Goal: Transaction & Acquisition: Subscribe to service/newsletter

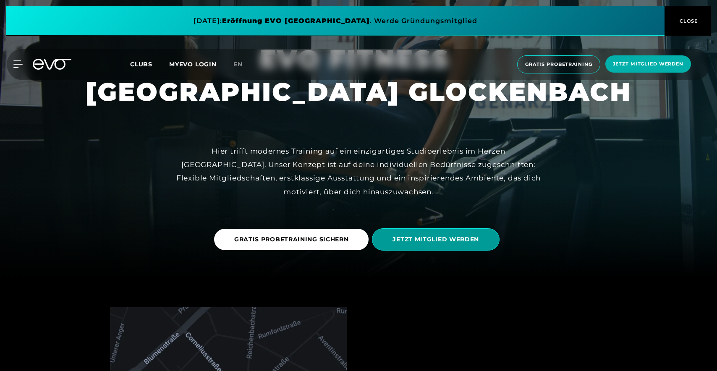
click at [469, 229] on span "JETZT MITGLIED WERDEN" at bounding box center [436, 239] width 128 height 22
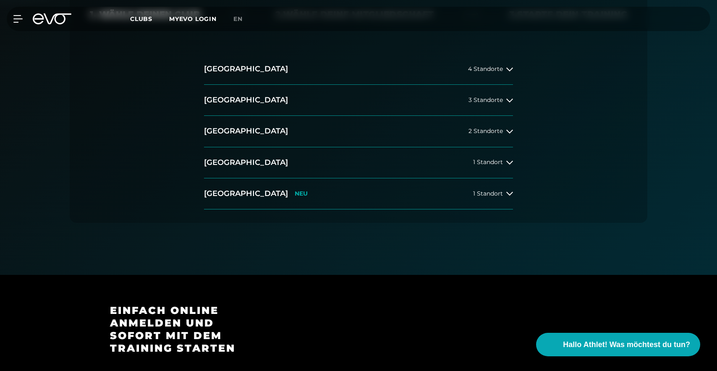
scroll to position [205, 0]
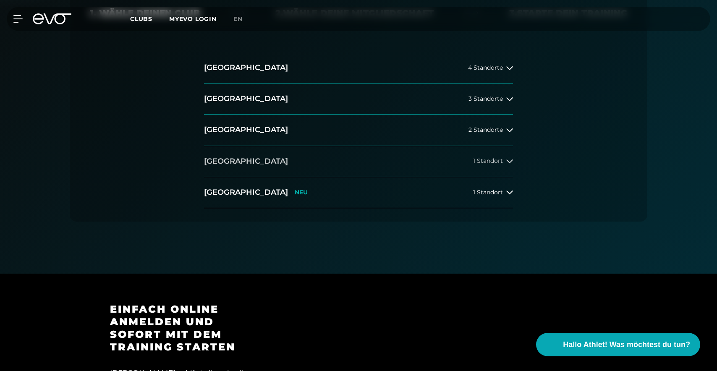
click at [503, 159] on div "1 Standort" at bounding box center [493, 161] width 40 height 7
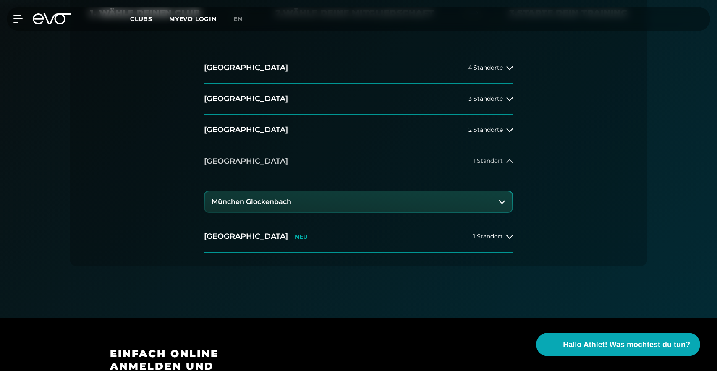
click at [503, 159] on div "1 Standort" at bounding box center [493, 161] width 40 height 7
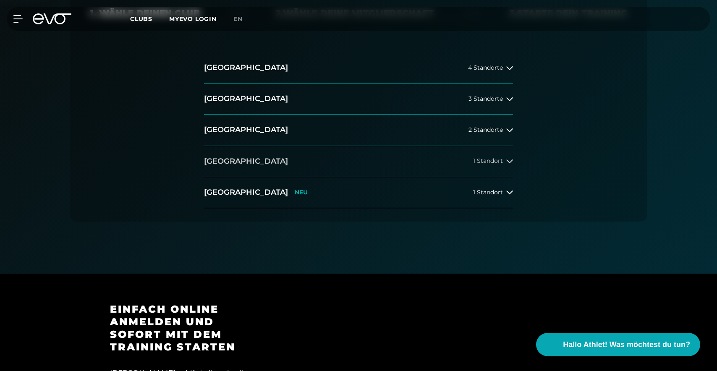
click at [503, 159] on div "1 Standort" at bounding box center [493, 161] width 40 height 7
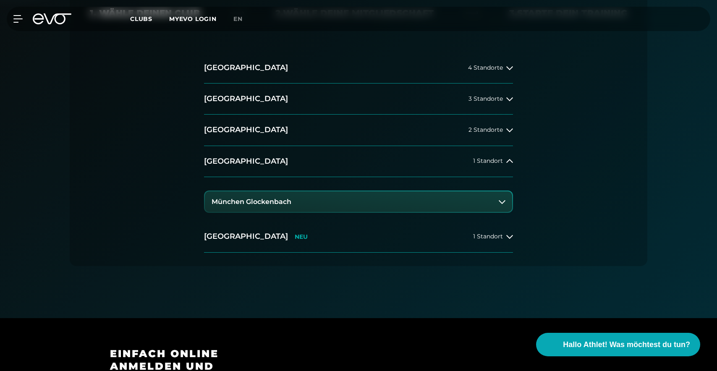
click at [477, 199] on button "München Glockenbach" at bounding box center [358, 201] width 307 height 21
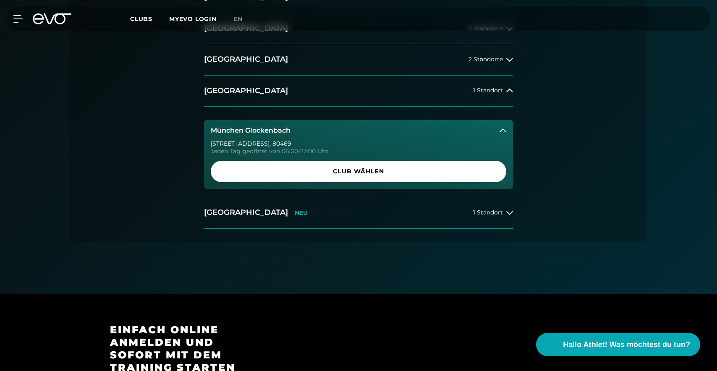
scroll to position [280, 0]
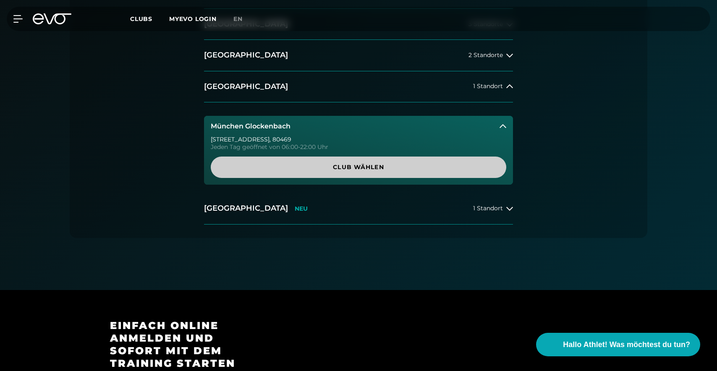
click at [413, 168] on span "Club wählen" at bounding box center [358, 167] width 255 height 9
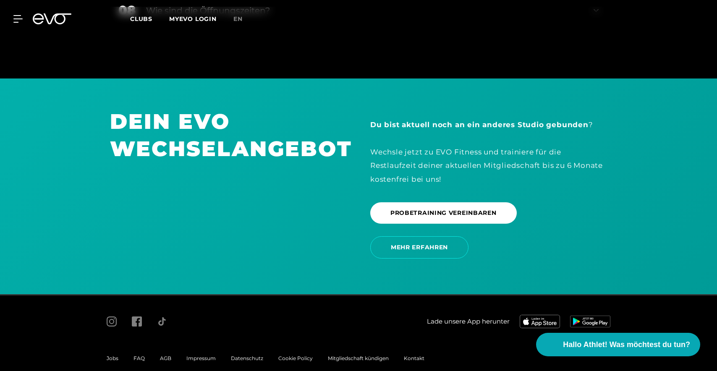
scroll to position [1794, 0]
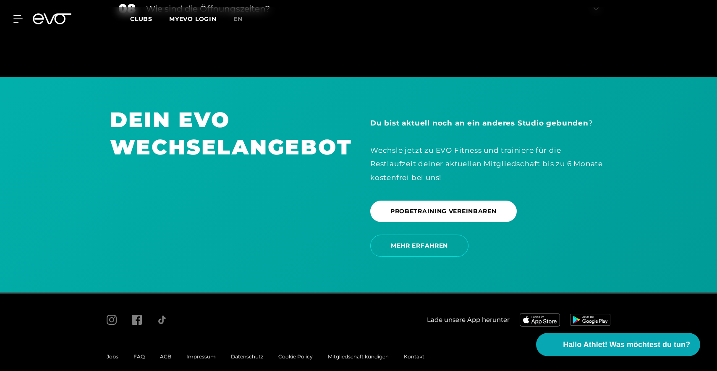
click at [412, 353] on span "Kontakt" at bounding box center [414, 356] width 21 height 6
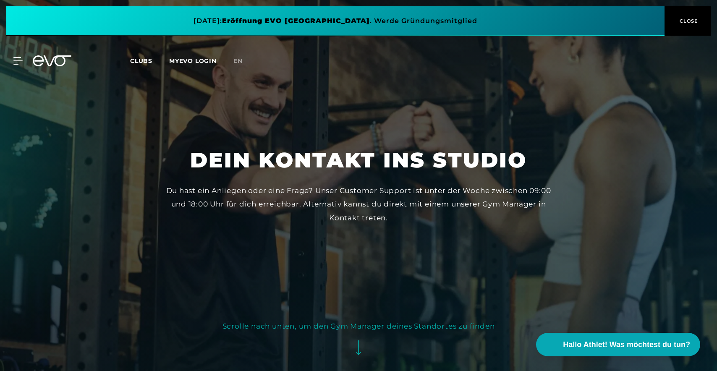
click at [443, 17] on span at bounding box center [335, 20] width 658 height 29
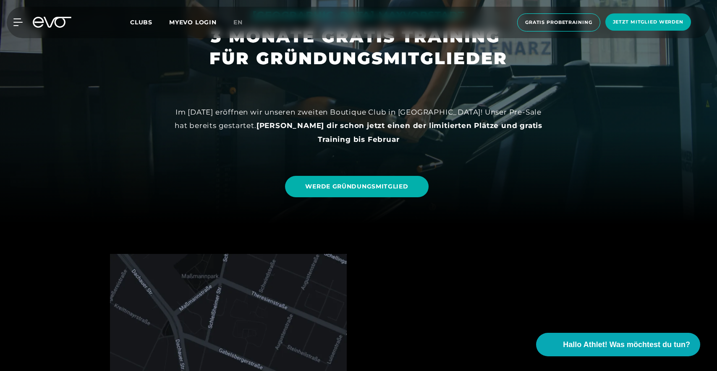
scroll to position [132, 0]
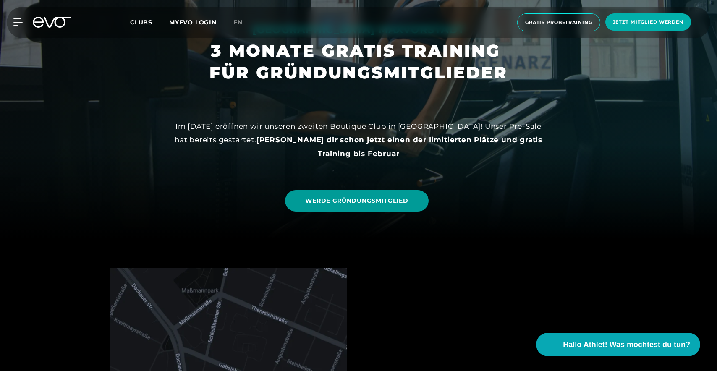
click at [398, 202] on span "WERDE GRÜNDUNGSMITGLIED" at bounding box center [356, 200] width 103 height 9
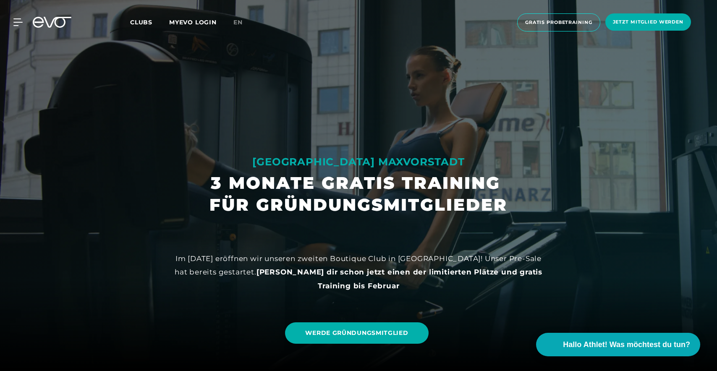
click at [138, 20] on span "Clubs" at bounding box center [141, 22] width 22 height 8
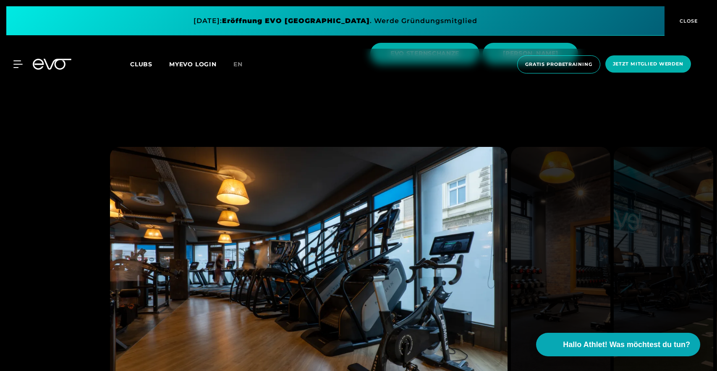
scroll to position [428, 0]
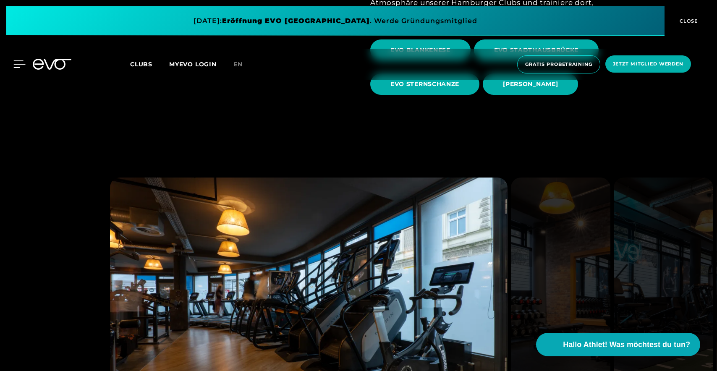
click at [22, 62] on icon at bounding box center [19, 64] width 12 height 8
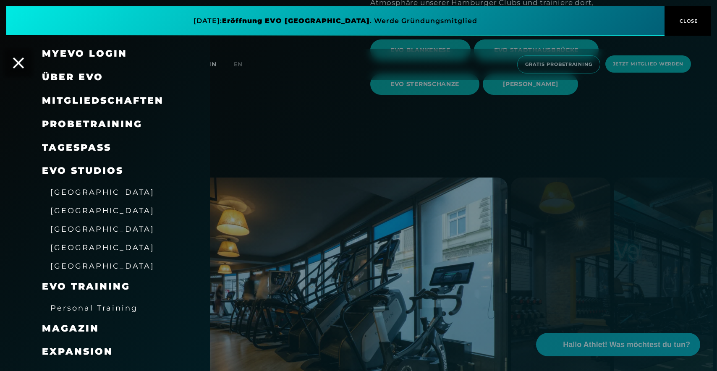
click at [17, 61] on icon at bounding box center [18, 62] width 11 height 11
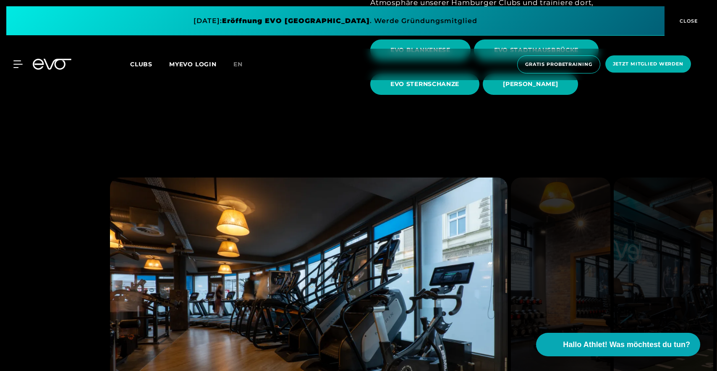
click at [151, 65] on span "Clubs" at bounding box center [141, 64] width 22 height 8
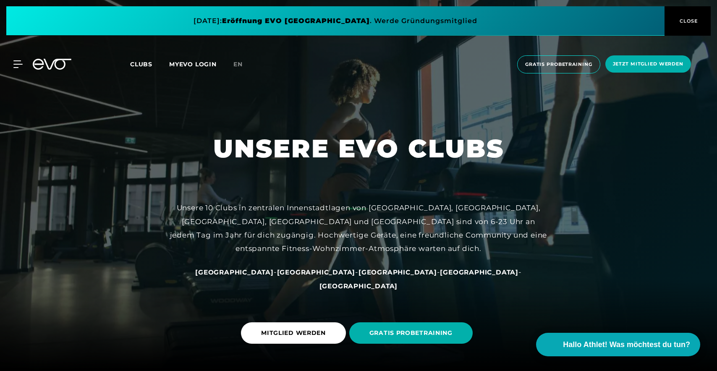
click at [23, 62] on div "MyEVO Login Über EVO Mitgliedschaften Probetraining TAGESPASS EVO Studios [GEOG…" at bounding box center [12, 64] width 29 height 8
click at [16, 65] on icon at bounding box center [19, 64] width 12 height 8
